Goal: Information Seeking & Learning: Check status

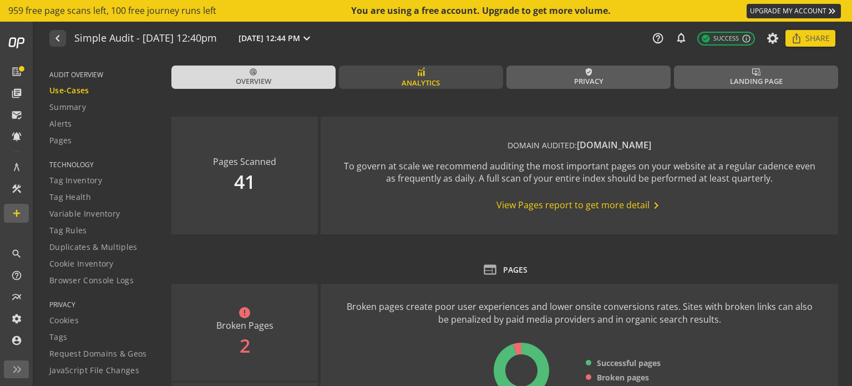
click at [419, 79] on span "Analytics" at bounding box center [421, 83] width 38 height 11
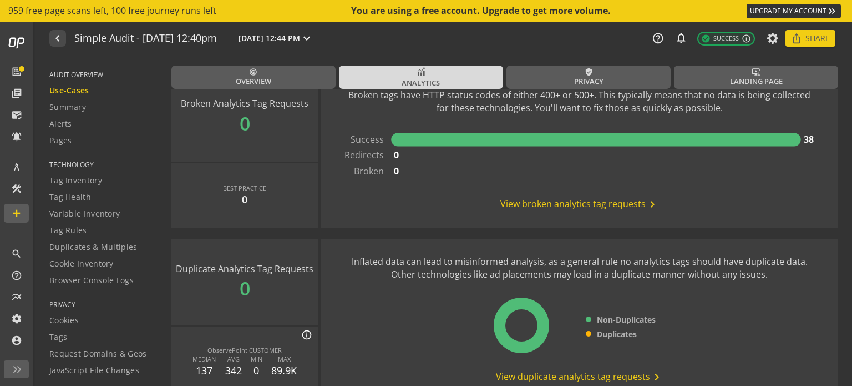
scroll to position [832, 0]
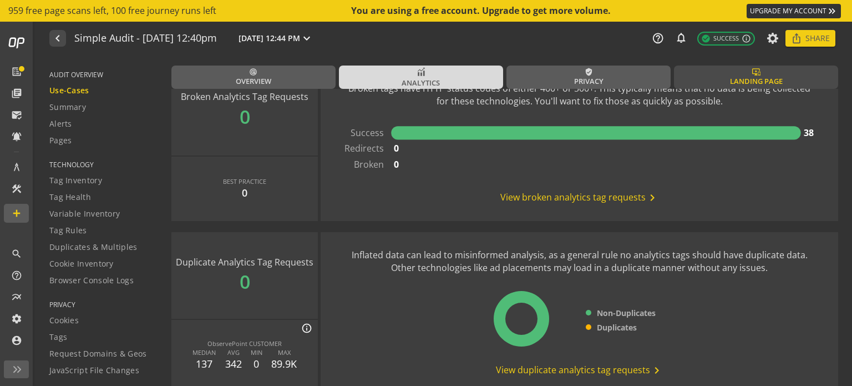
click at [720, 73] on link "important_devices Landing Page" at bounding box center [756, 76] width 164 height 23
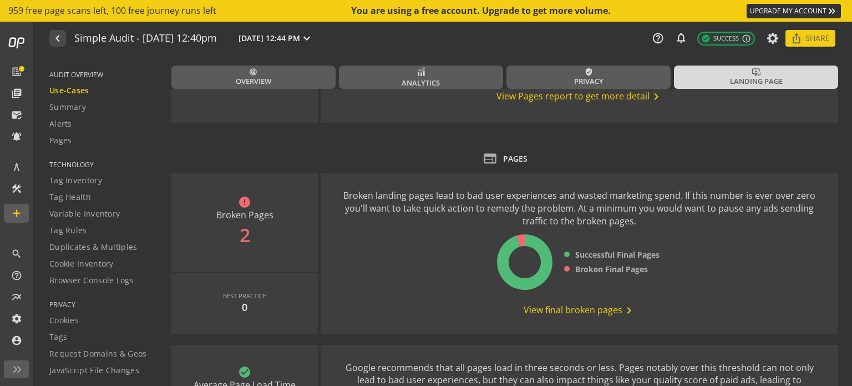
scroll to position [166, 0]
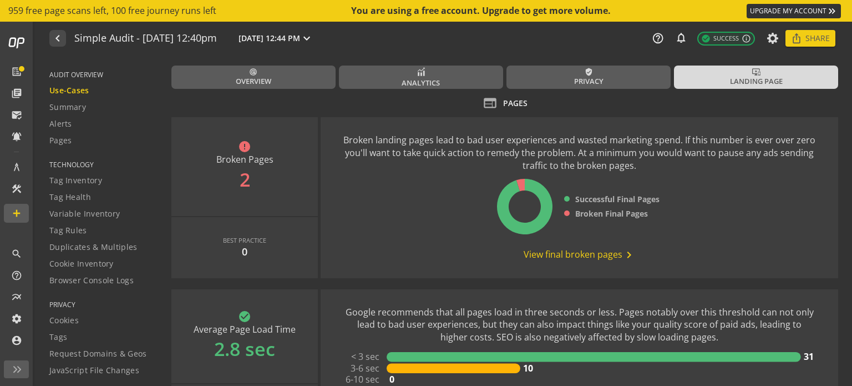
click at [555, 254] on span "View final broken pages chevron_right" at bounding box center [580, 254] width 112 height 13
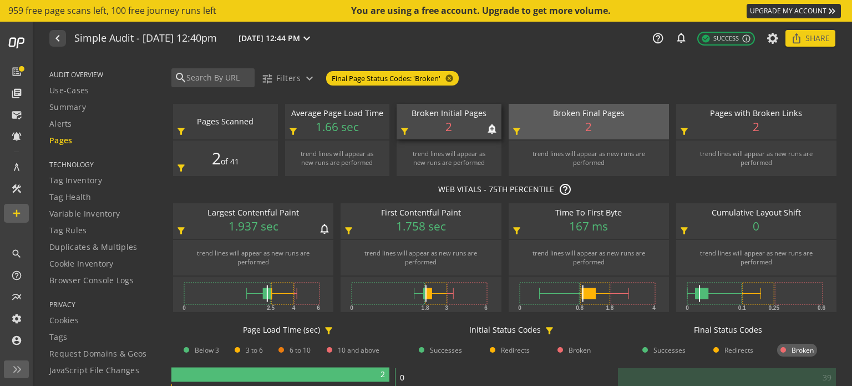
click at [439, 126] on div "Broken Initial Pages notifications_none add_alert 2 filter_alt" at bounding box center [449, 122] width 105 height 36
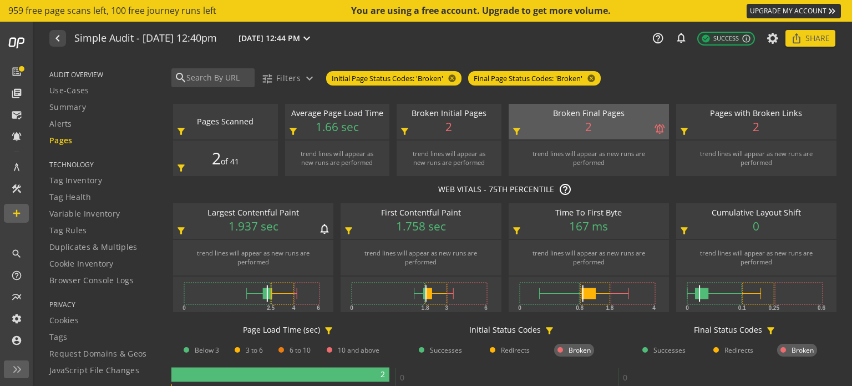
click at [95, 77] on span "AUDIT OVERVIEW" at bounding box center [103, 74] width 108 height 9
click at [63, 102] on span "Summary" at bounding box center [67, 107] width 37 height 11
